Goal: Information Seeking & Learning: Learn about a topic

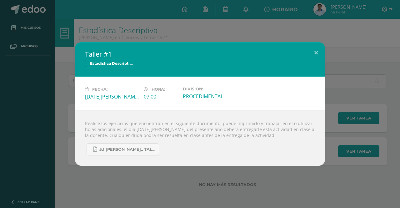
click at [133, 29] on div "Taller #1 Estadística Descriptiva Fecha: Lunes 11 de Agosto Hora: 07:00 Divisió…" at bounding box center [200, 104] width 400 height 208
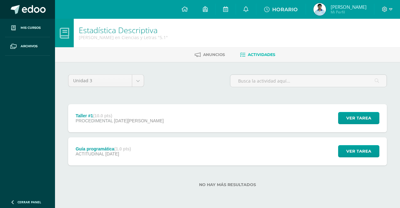
click at [22, 5] on span at bounding box center [34, 9] width 24 height 9
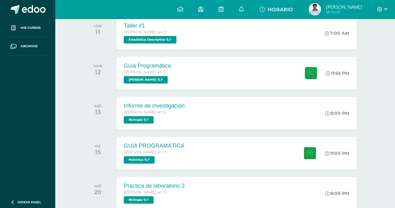
scroll to position [108, 0]
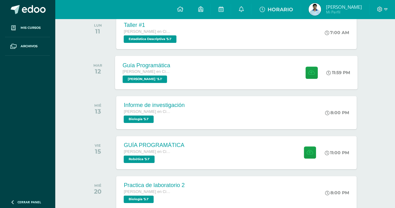
click at [134, 76] on span "[PERSON_NAME] '5.1'" at bounding box center [145, 79] width 44 height 8
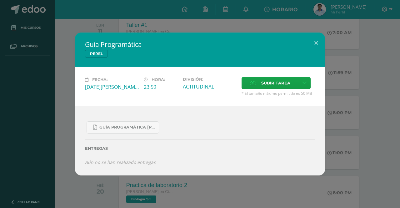
click at [153, 21] on div "Guía Programática [PERSON_NAME] Fecha: [DATE][PERSON_NAME] Hora: 23:59 División…" at bounding box center [200, 104] width 400 height 208
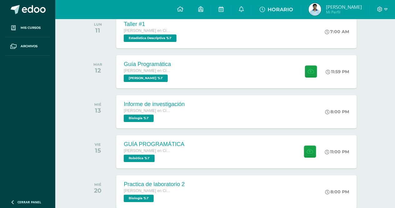
scroll to position [107, 0]
